Goal: Task Accomplishment & Management: Manage account settings

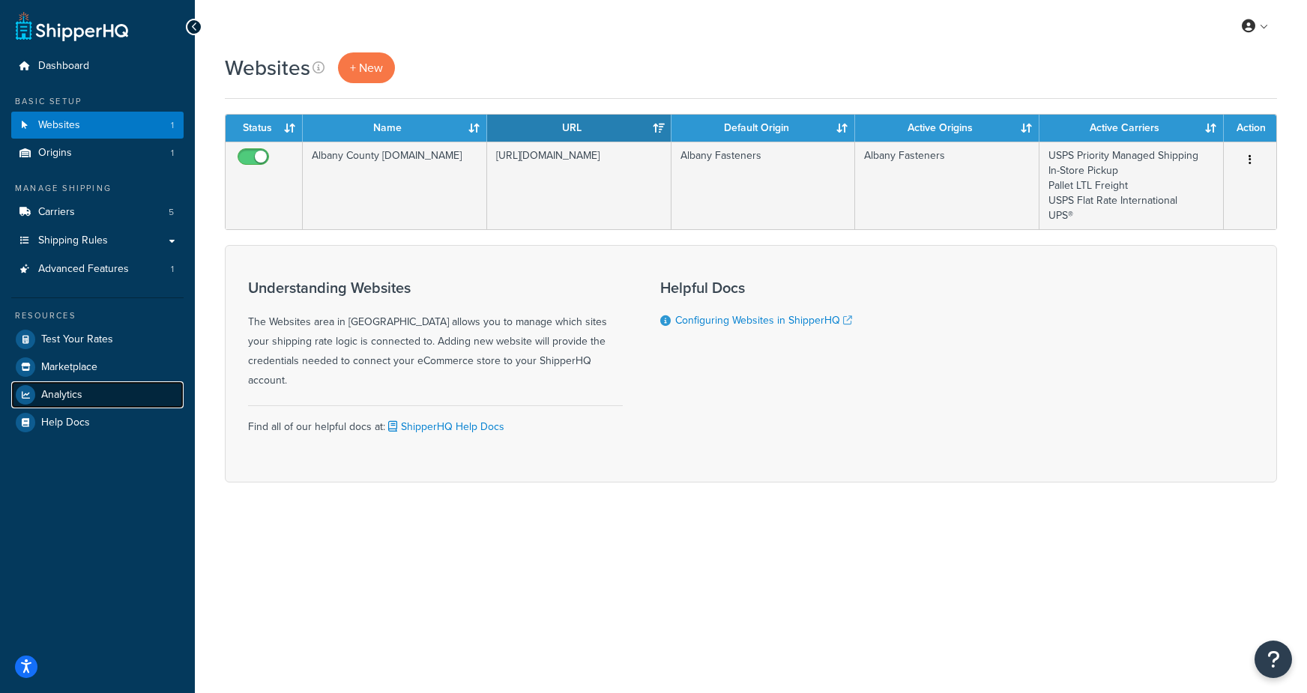
click at [74, 398] on span "Analytics" at bounding box center [61, 395] width 41 height 13
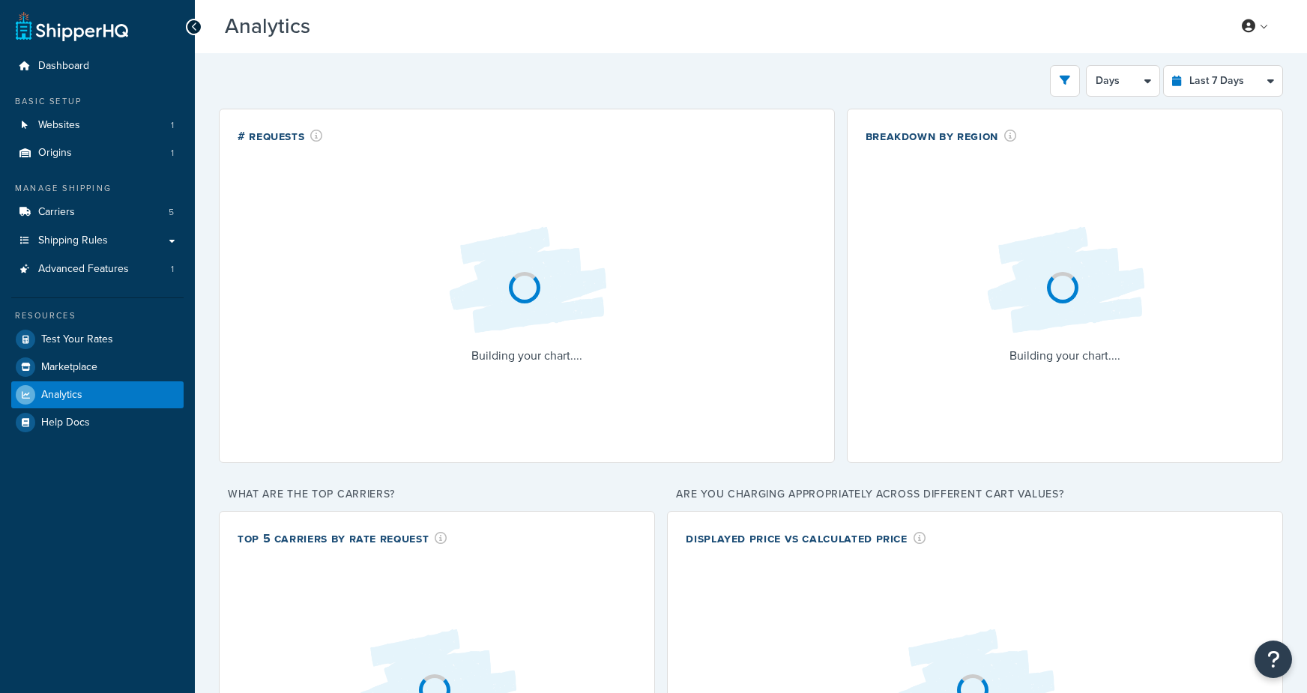
select select "last_7_days"
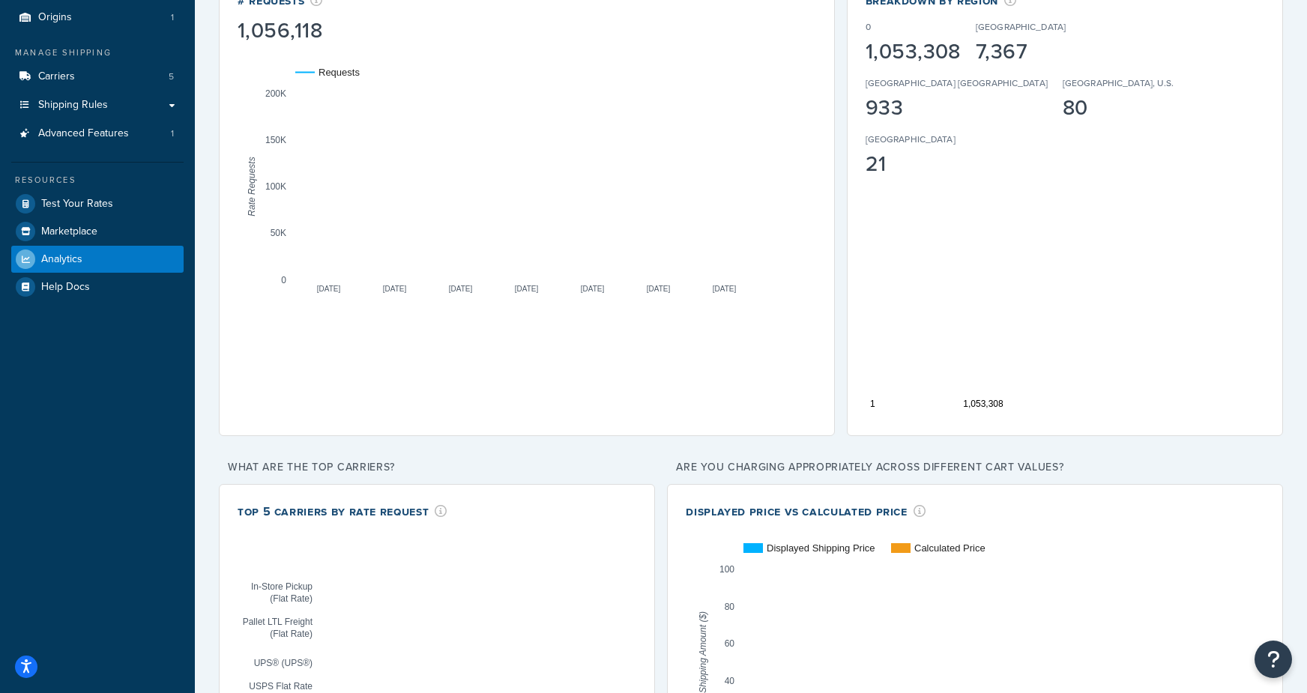
scroll to position [247, 0]
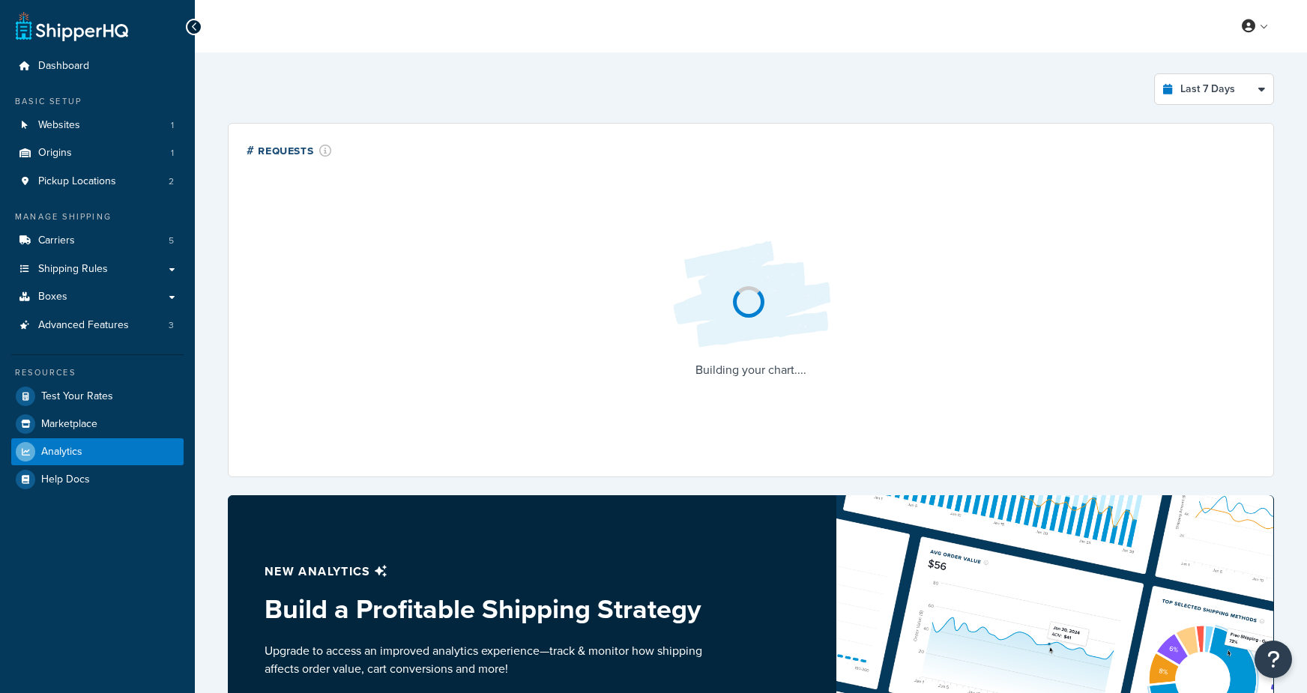
select select "last_7_days"
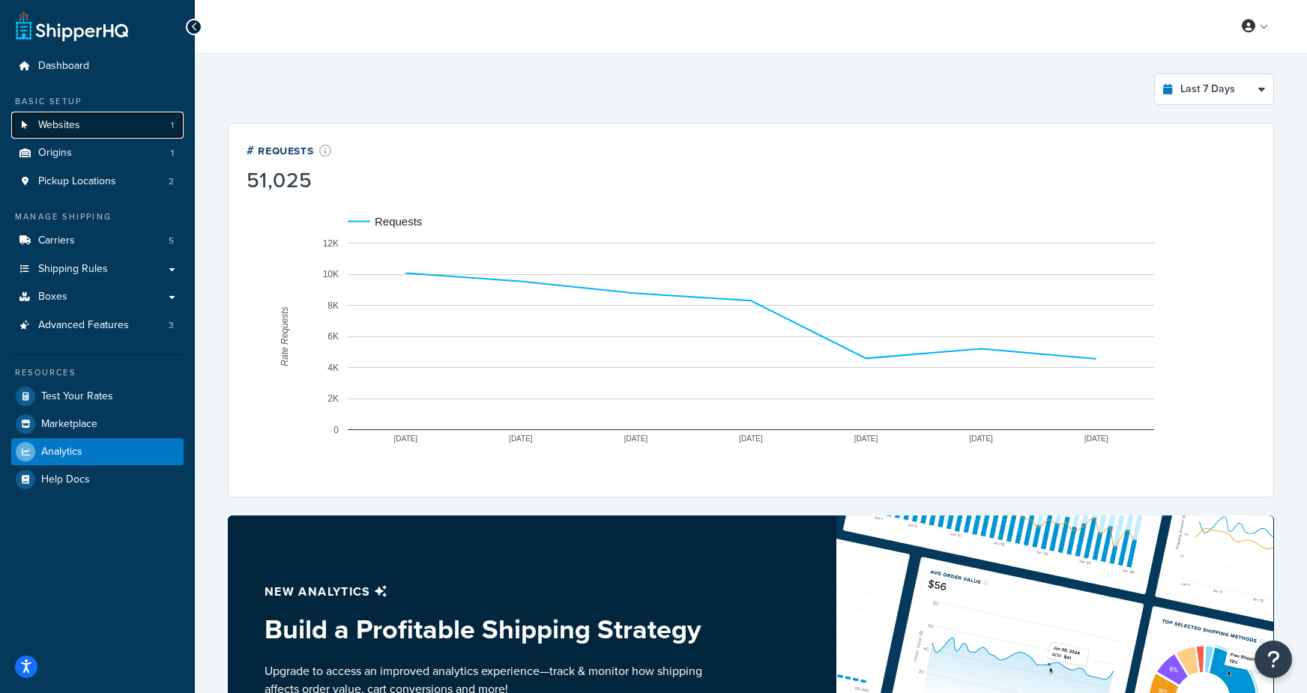
click at [119, 127] on link "Websites 1" at bounding box center [97, 126] width 172 height 28
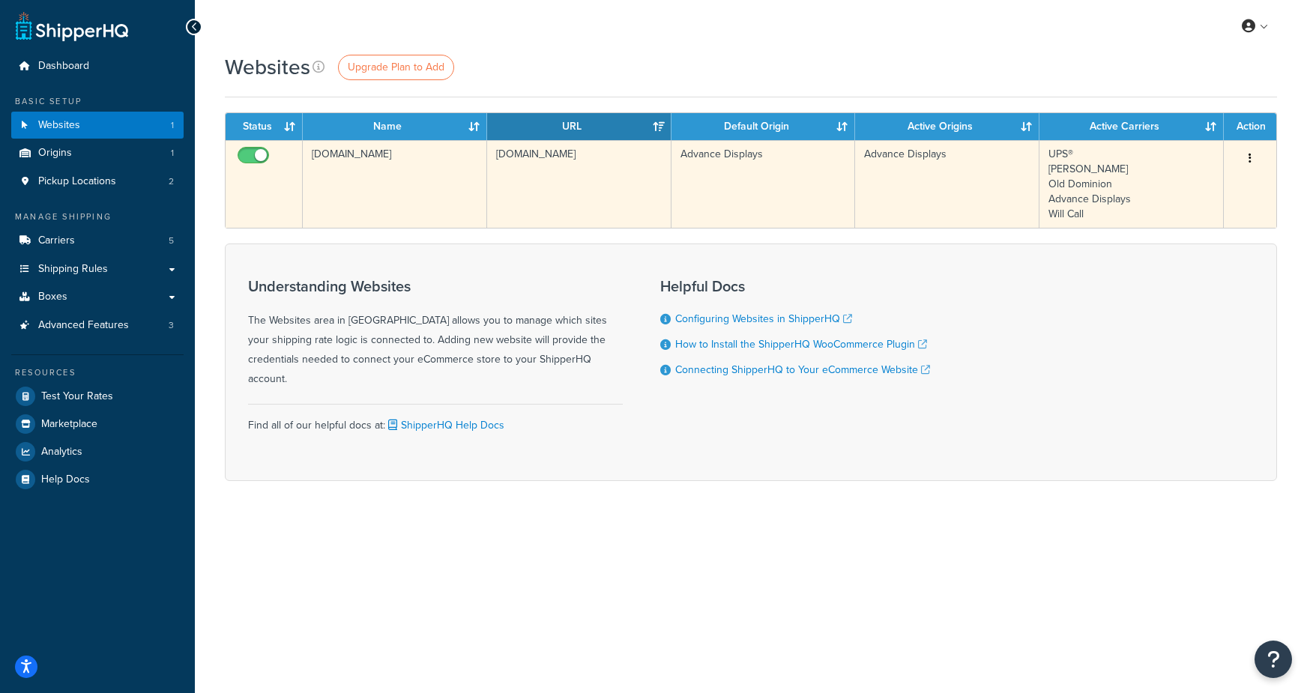
click at [424, 207] on td "www.AdvanceDisplays.com" at bounding box center [395, 184] width 184 height 88
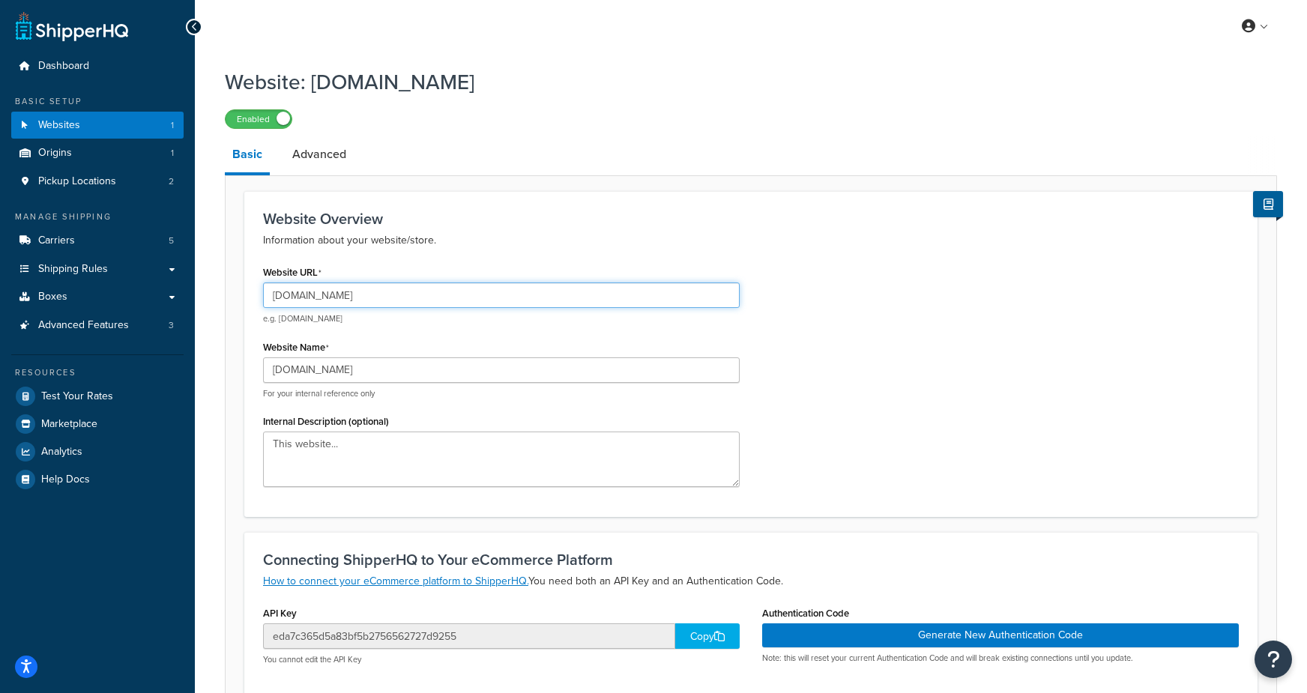
click at [384, 294] on input "www.AdvanceDisplays.com" at bounding box center [501, 295] width 477 height 25
click at [341, 300] on input "www.AdvanceDisplays.com" at bounding box center [501, 295] width 477 height 25
click at [439, 294] on input "www.AdvanceDisplays.com" at bounding box center [501, 295] width 477 height 25
drag, startPoint x: 704, startPoint y: 80, endPoint x: 546, endPoint y: 3, distance: 175.9
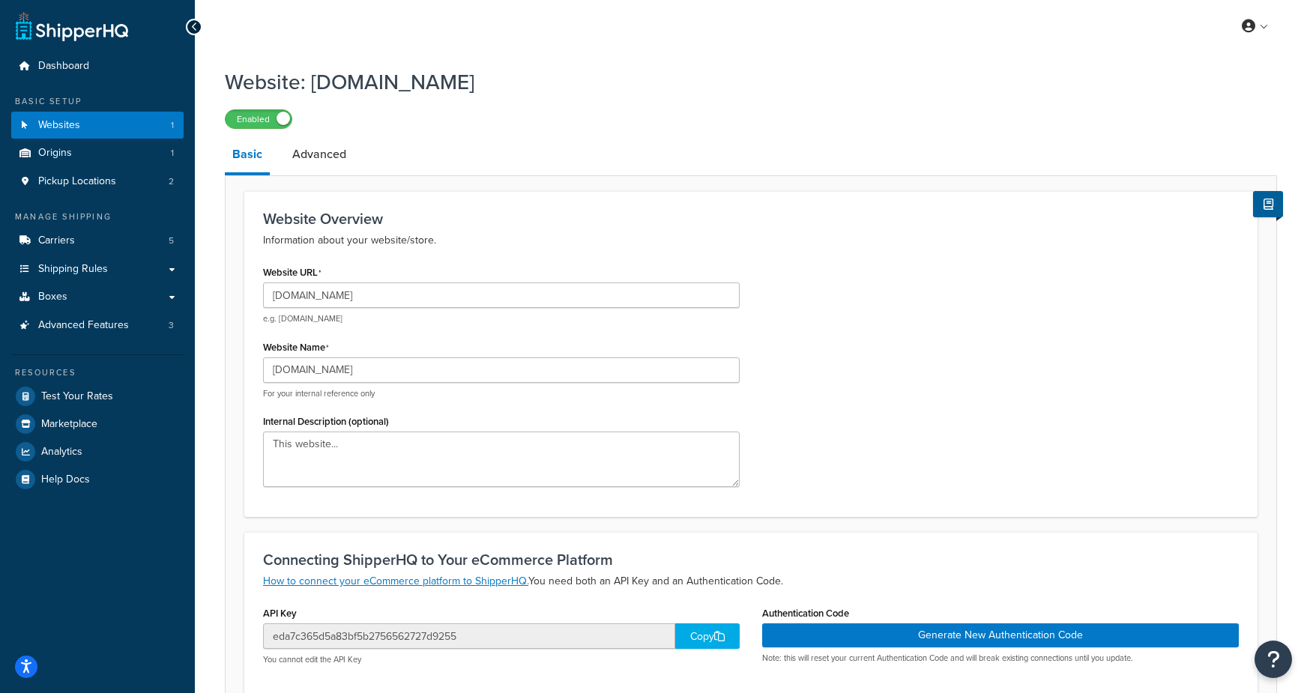
click at [701, 80] on h1 "Website: www.AdvanceDisplays.com" at bounding box center [741, 81] width 1033 height 29
click at [109, 321] on span "Advanced Features" at bounding box center [83, 325] width 91 height 13
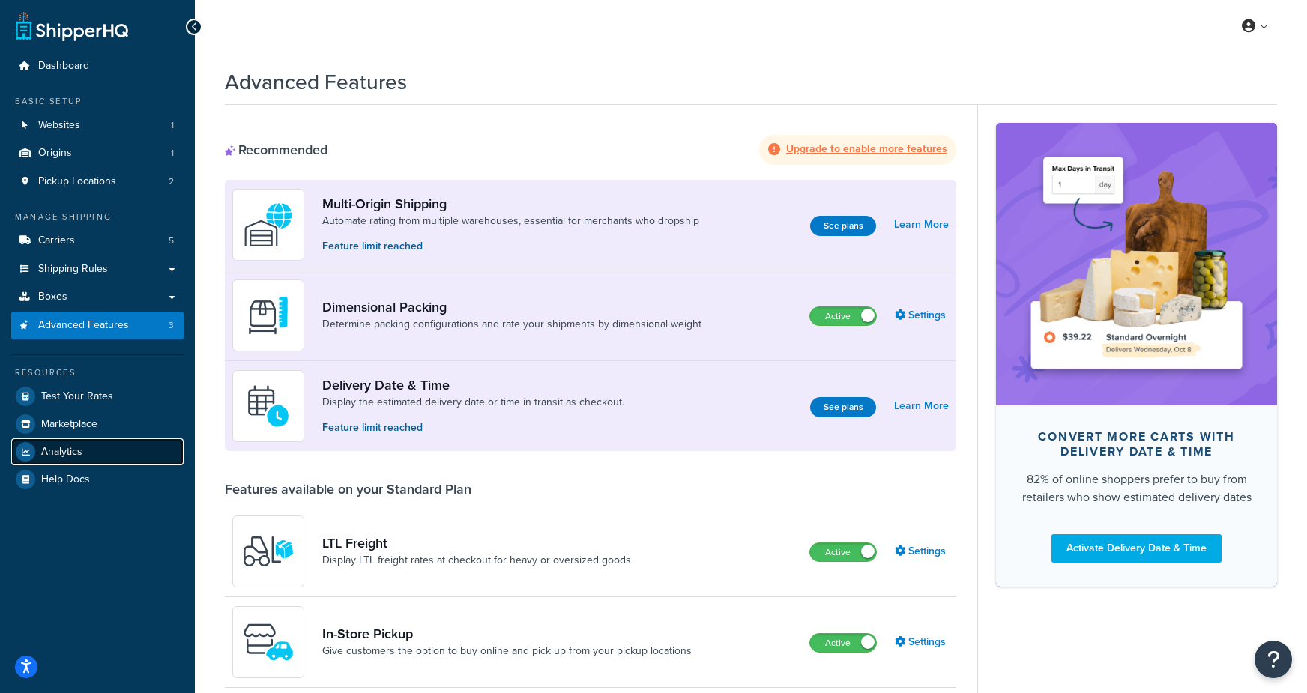
click at [76, 448] on span "Analytics" at bounding box center [61, 452] width 41 height 13
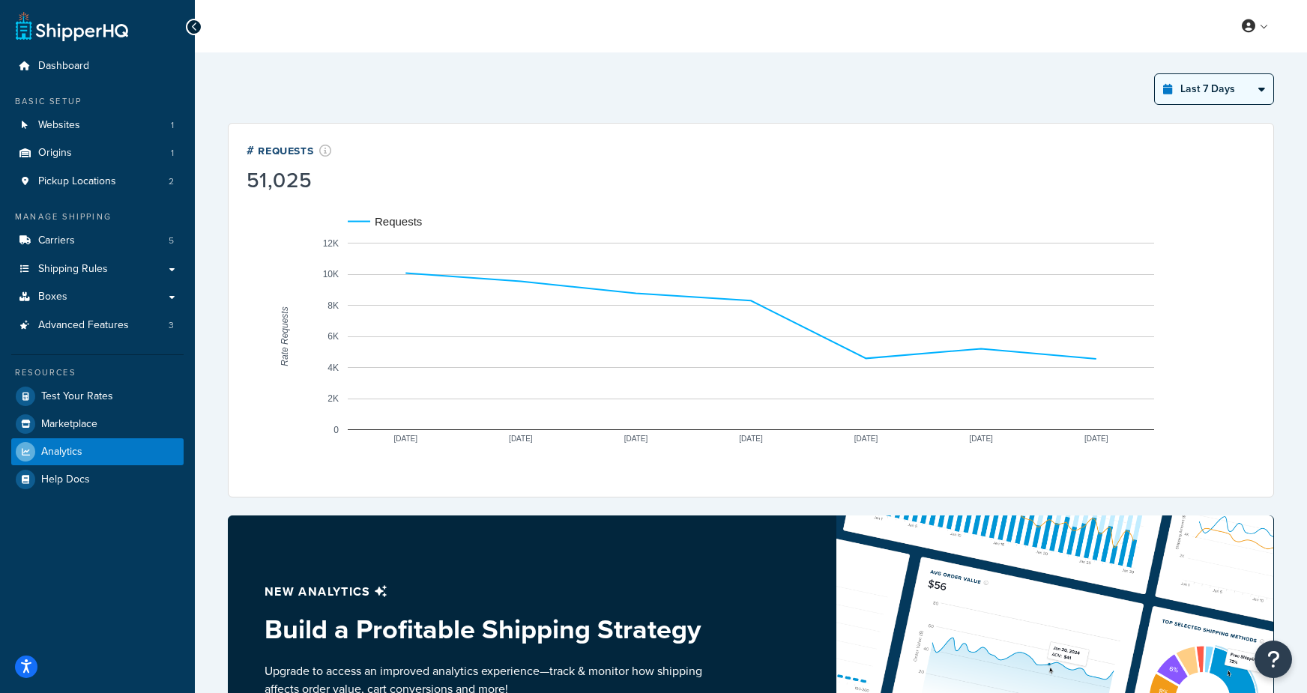
click at [1200, 99] on select "Last 24 Hours Last 7 Days Last 30 Days Last 3 Months Last 6 Months Last 12 Mont…" at bounding box center [1214, 89] width 118 height 30
select select "last_year"
click at [1155, 74] on select "Last 24 Hours Last 7 Days Last 30 Days Last 3 Months Last 6 Months Last 12 Mont…" at bounding box center [1214, 89] width 118 height 30
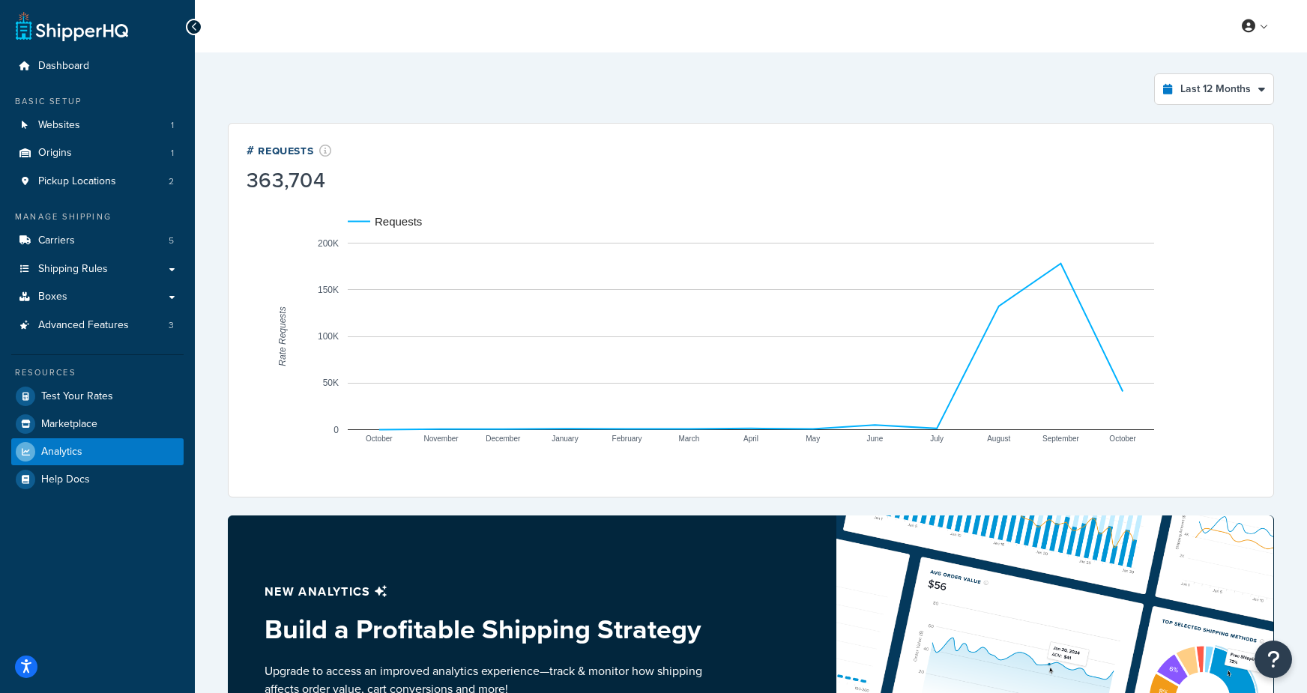
click at [0, 0] on div "Dashboard Basic Setup Websites 1 Origins 1 Pickup Locations 2 Manage Shipping C…" at bounding box center [653, 493] width 1307 height 986
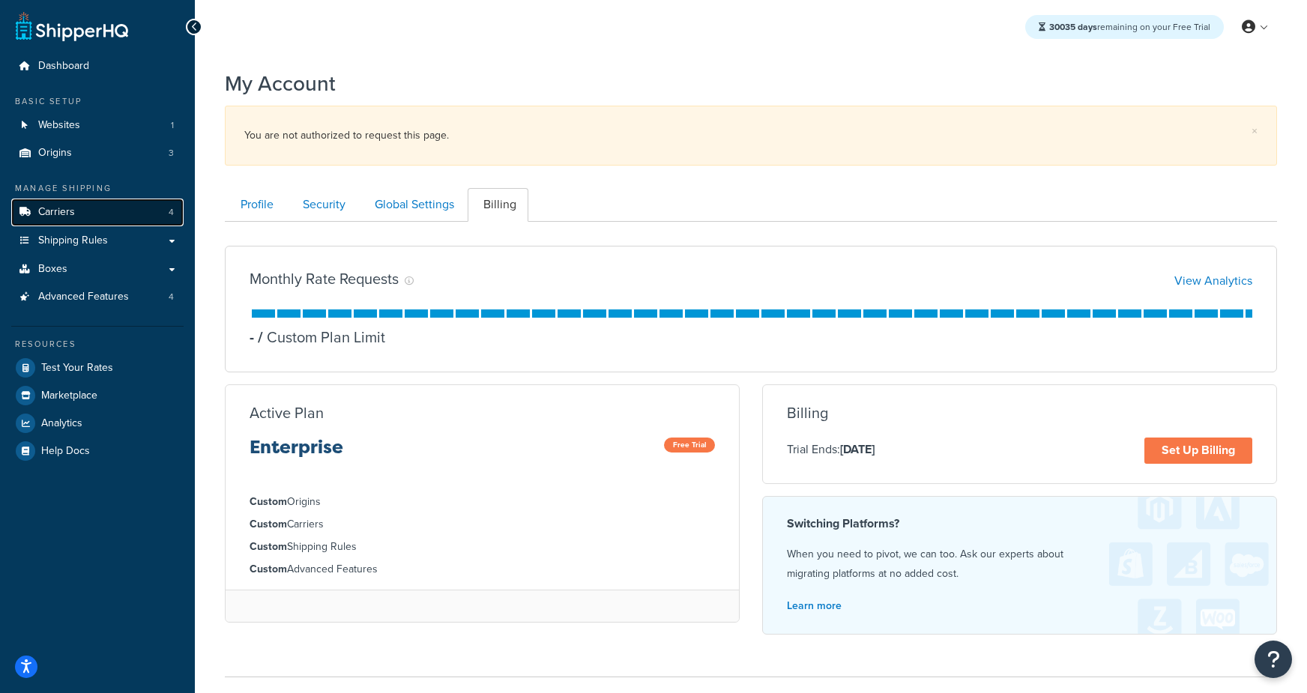
click at [50, 214] on span "Carriers" at bounding box center [56, 212] width 37 height 13
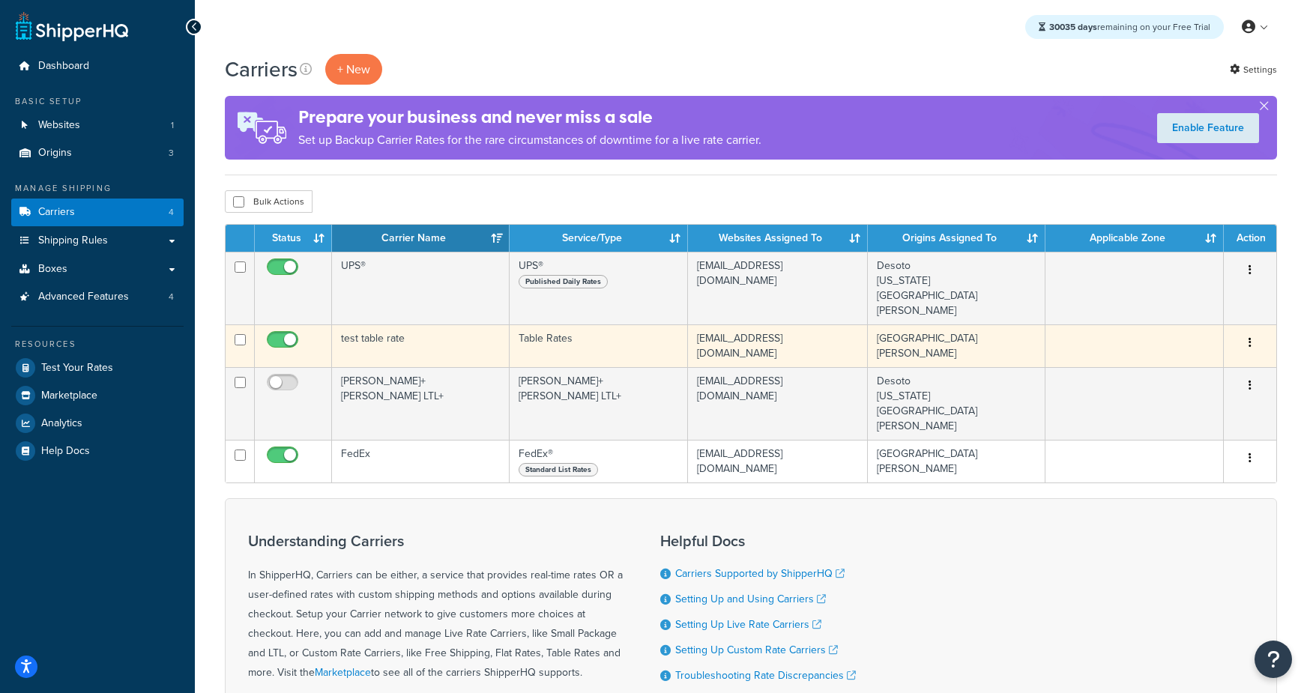
click at [426, 329] on td "test table rate" at bounding box center [421, 345] width 178 height 43
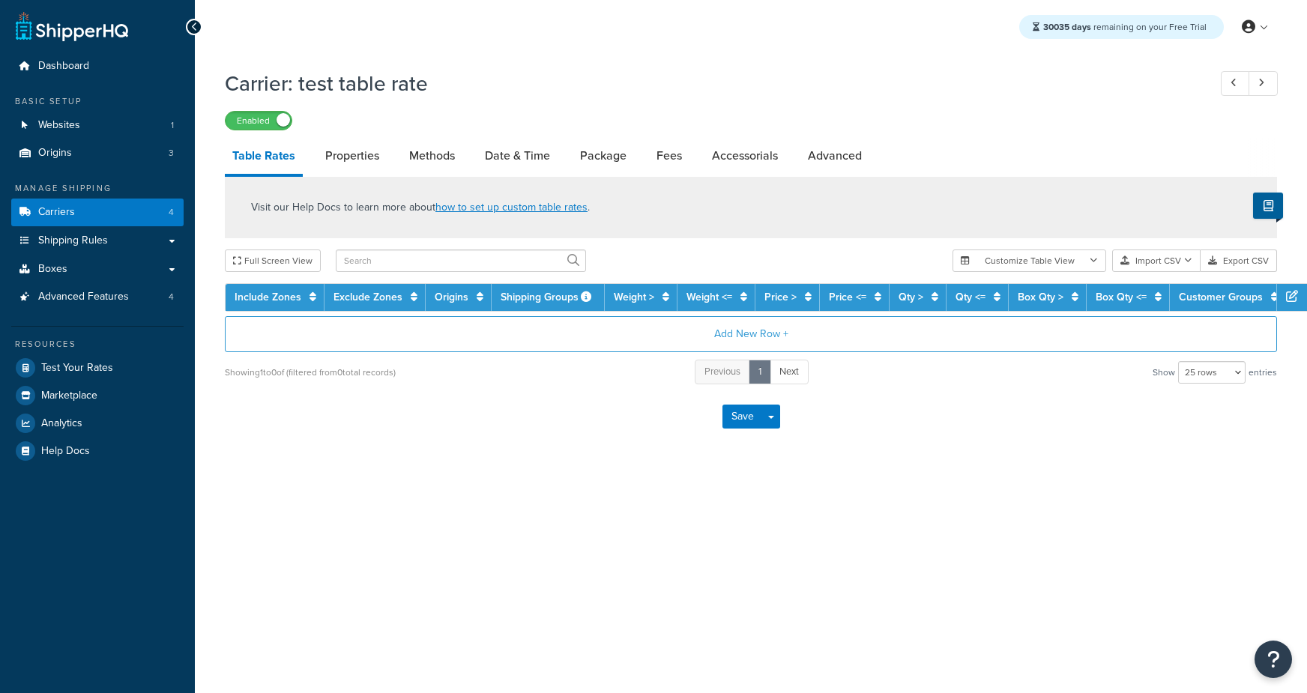
select select "25"
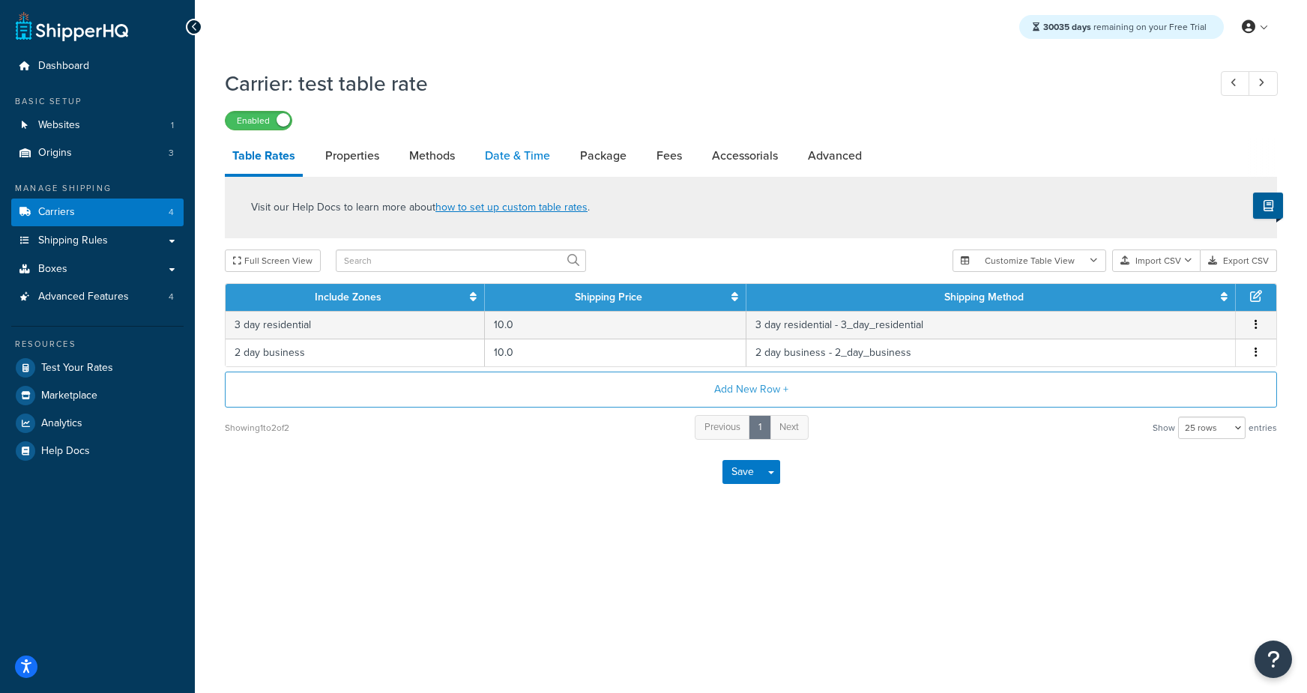
click at [519, 159] on link "Date & Time" at bounding box center [517, 156] width 80 height 36
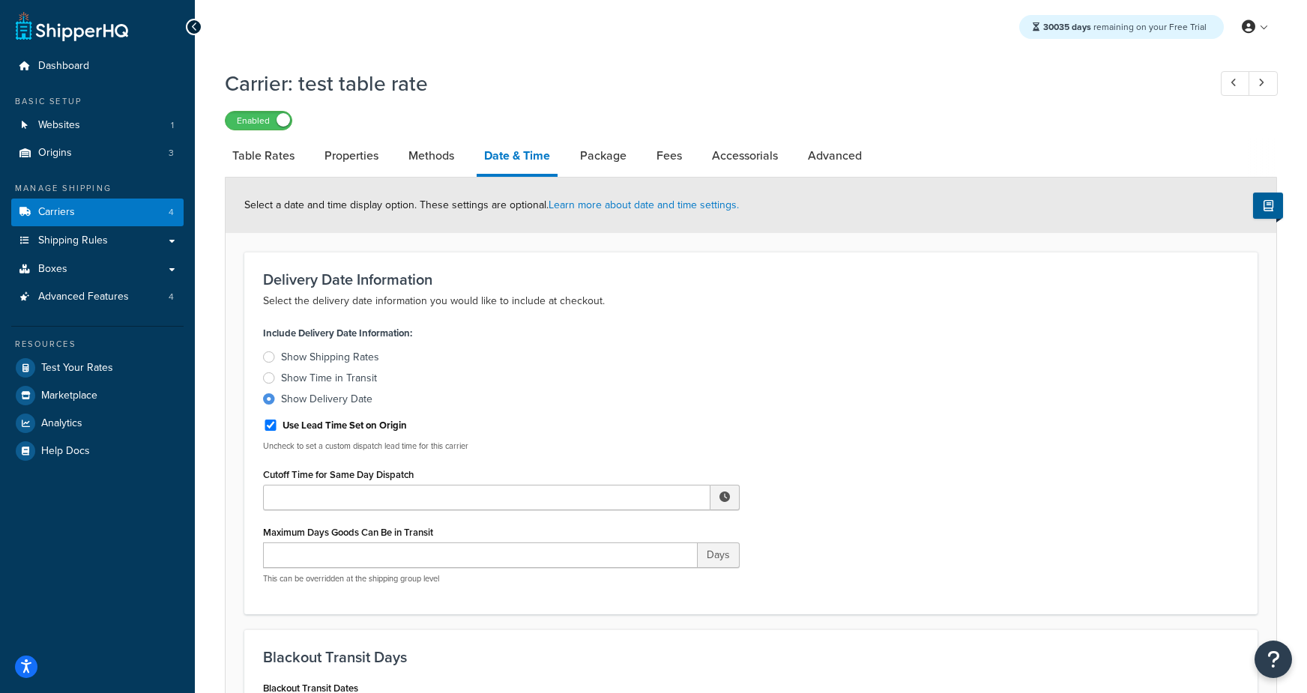
click at [349, 160] on link "Properties" at bounding box center [351, 156] width 69 height 36
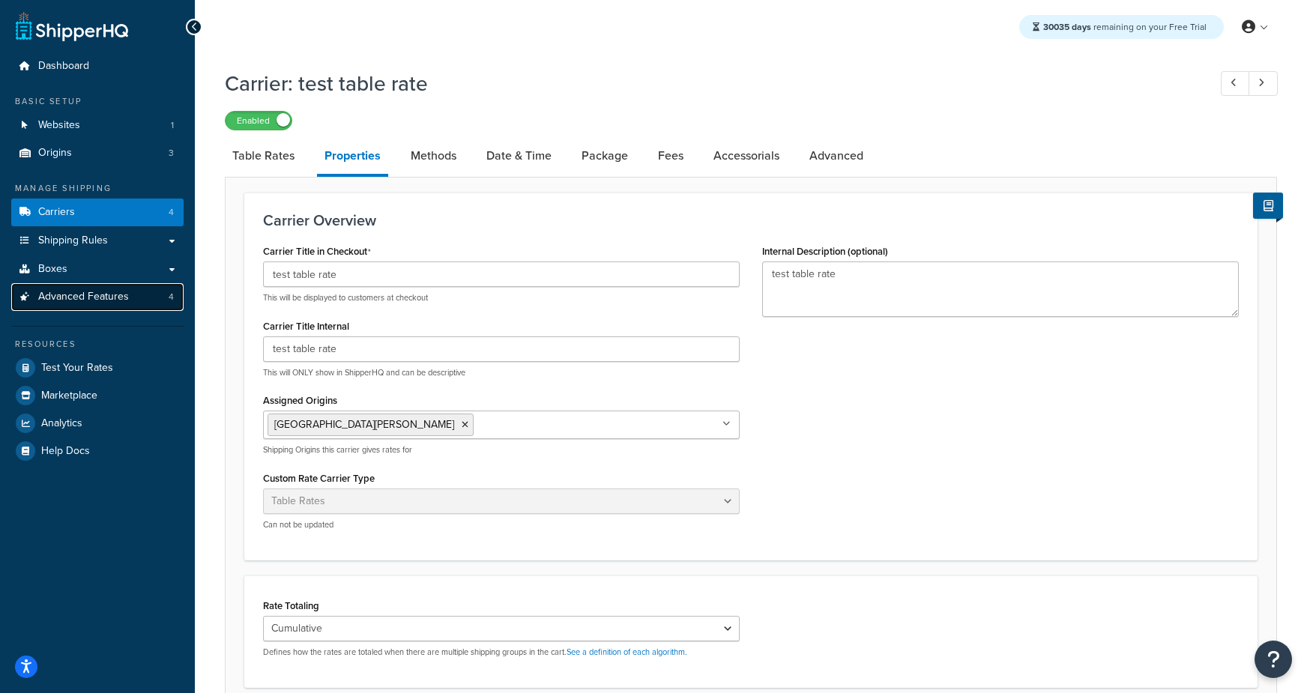
click at [121, 303] on span "Advanced Features" at bounding box center [83, 297] width 91 height 13
